Goal: Transaction & Acquisition: Purchase product/service

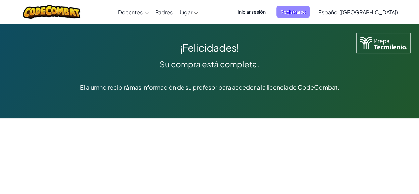
click at [310, 9] on span "Registrarse" at bounding box center [292, 12] width 33 height 12
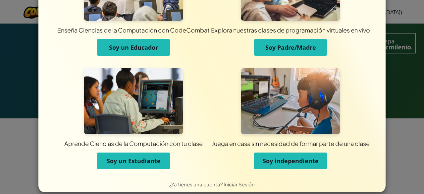
scroll to position [68, 0]
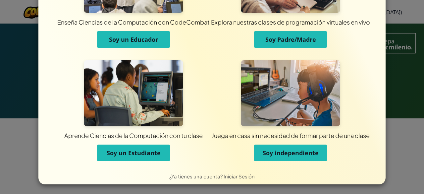
click at [154, 150] on span "Soy un Estudiante" at bounding box center [134, 153] width 54 height 8
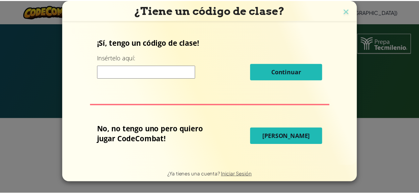
scroll to position [0, 0]
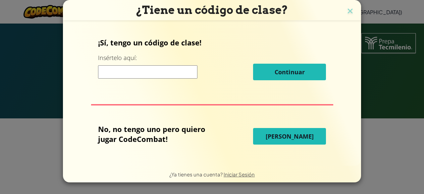
click at [163, 69] on input at bounding box center [147, 71] width 99 height 13
click at [349, 10] on img at bounding box center [350, 12] width 9 height 10
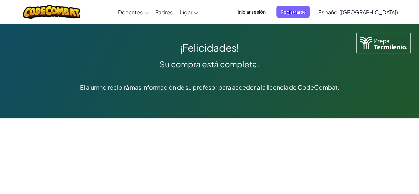
click at [361, 37] on img at bounding box center [384, 43] width 54 height 20
